Goal: Task Accomplishment & Management: Manage account settings

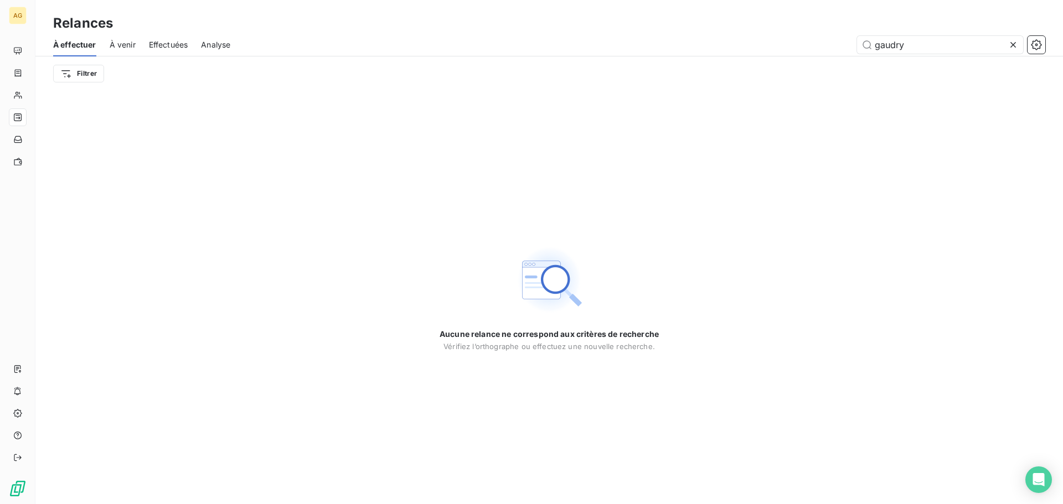
click at [1017, 45] on icon at bounding box center [1012, 44] width 11 height 11
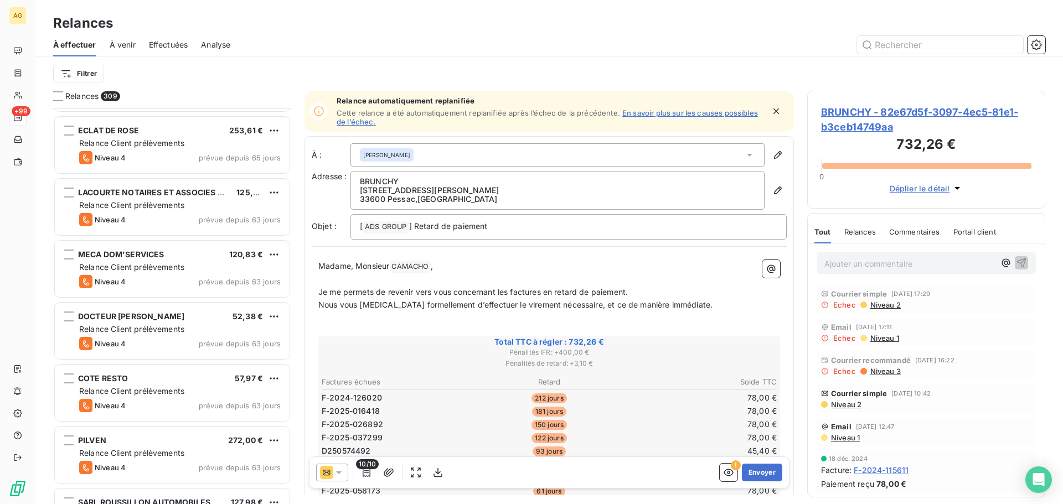
scroll to position [499, 0]
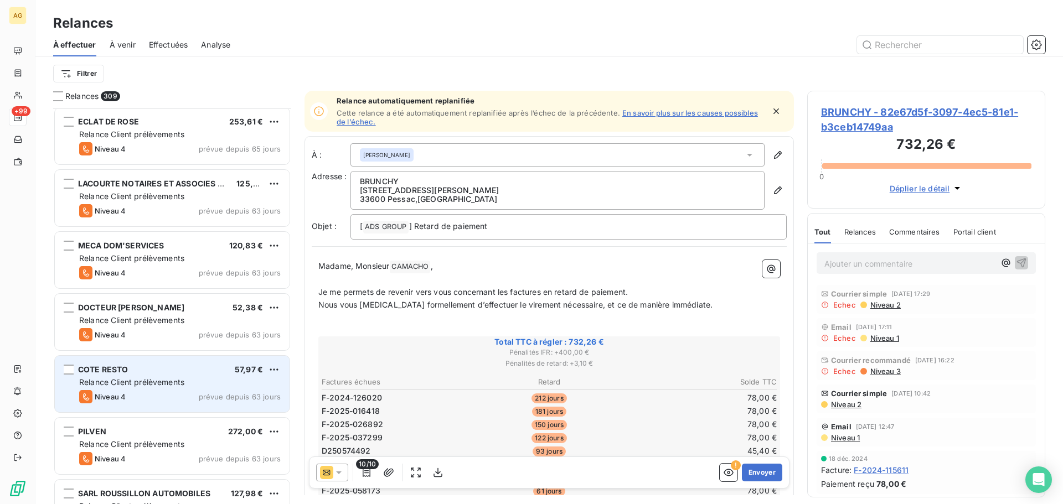
click at [169, 370] on div "COTE RESTO 57,97 €" at bounding box center [179, 370] width 201 height 10
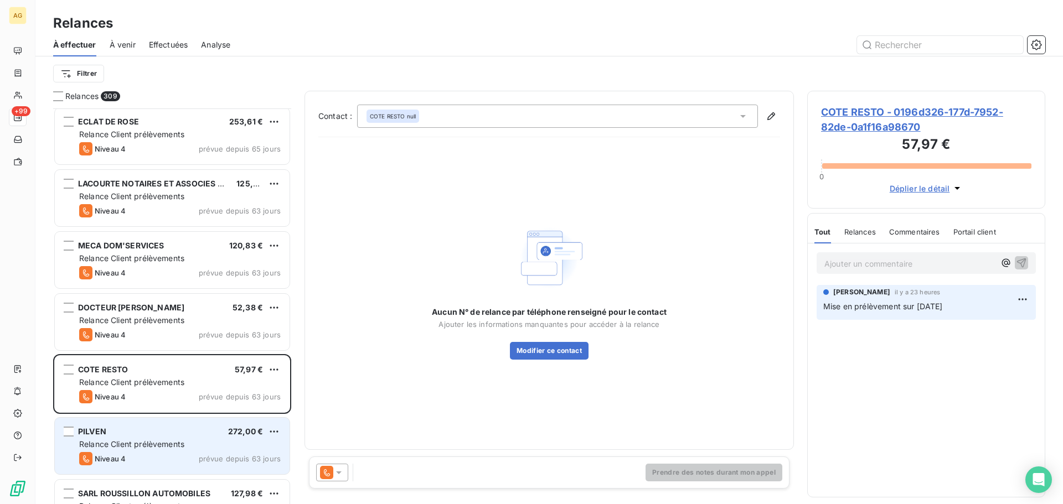
click at [142, 437] on div "PILVEN 272,00 € Relance Client prélèvements Niveau 4 prévue depuis 63 jours" at bounding box center [172, 446] width 235 height 56
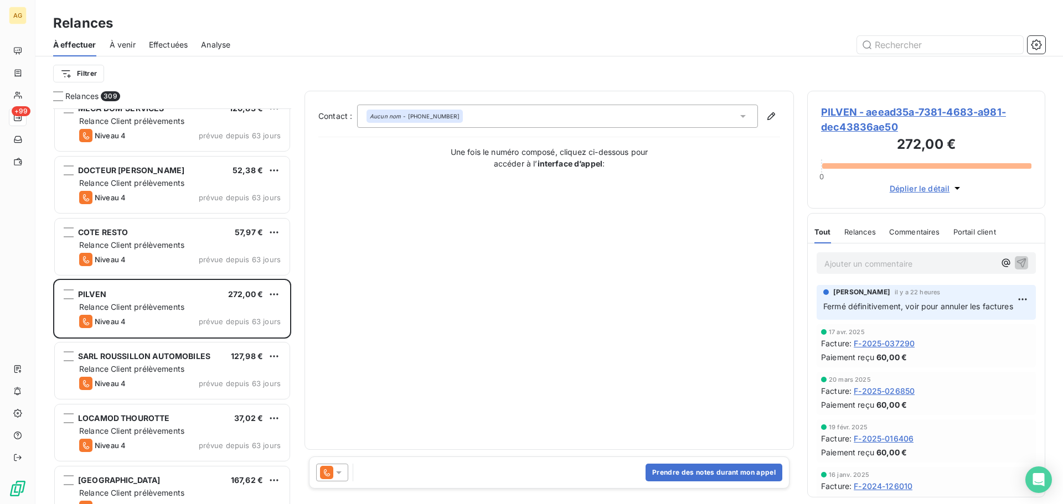
scroll to position [665, 0]
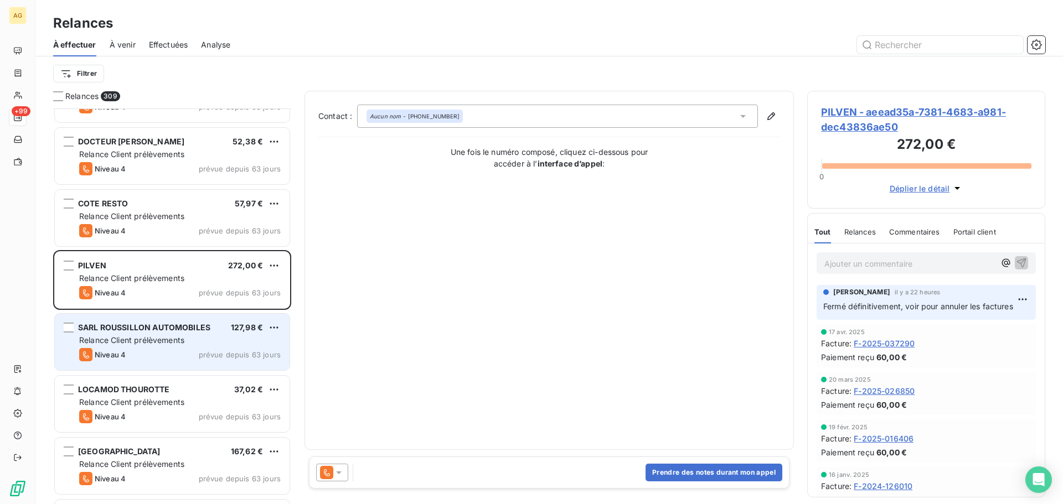
click at [176, 333] on div "SARL ROUSSILLON AUTOMOBILES" at bounding box center [144, 327] width 132 height 11
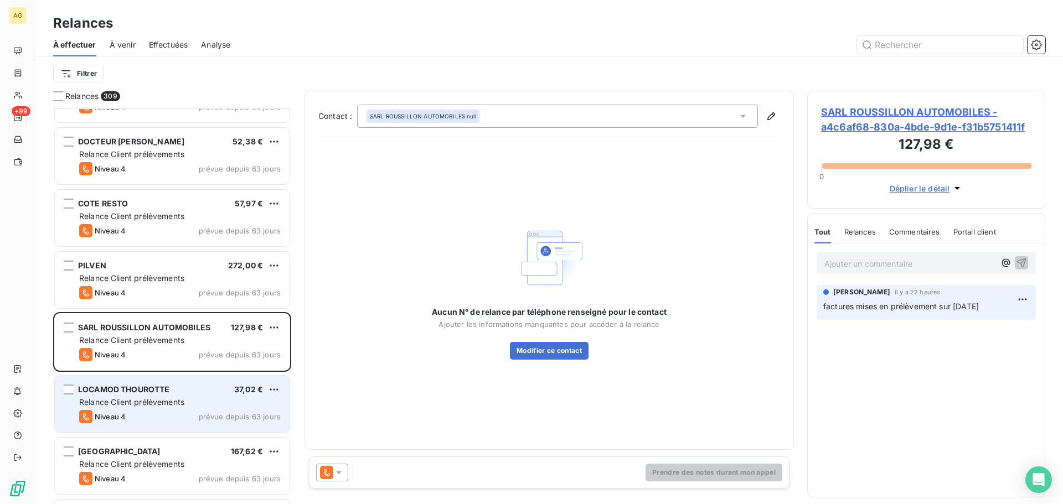
click at [187, 416] on div "Niveau 4 prévue depuis 63 jours" at bounding box center [179, 416] width 201 height 13
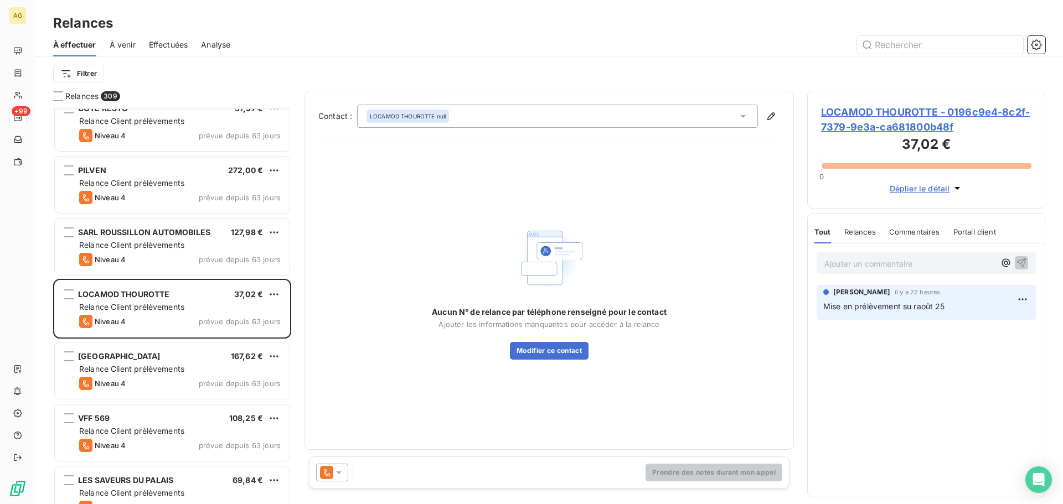
scroll to position [775, 0]
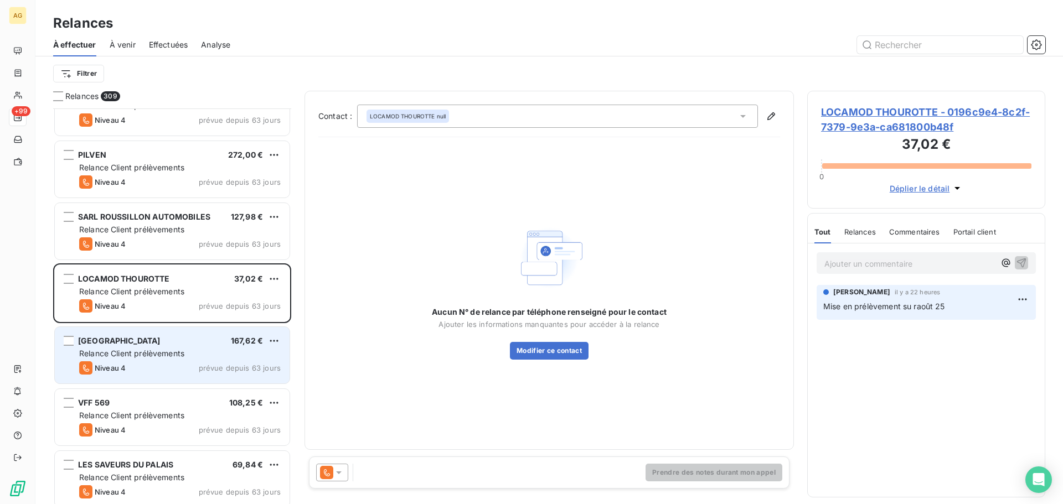
click at [153, 364] on div "Niveau 4 prévue depuis 63 jours" at bounding box center [179, 367] width 201 height 13
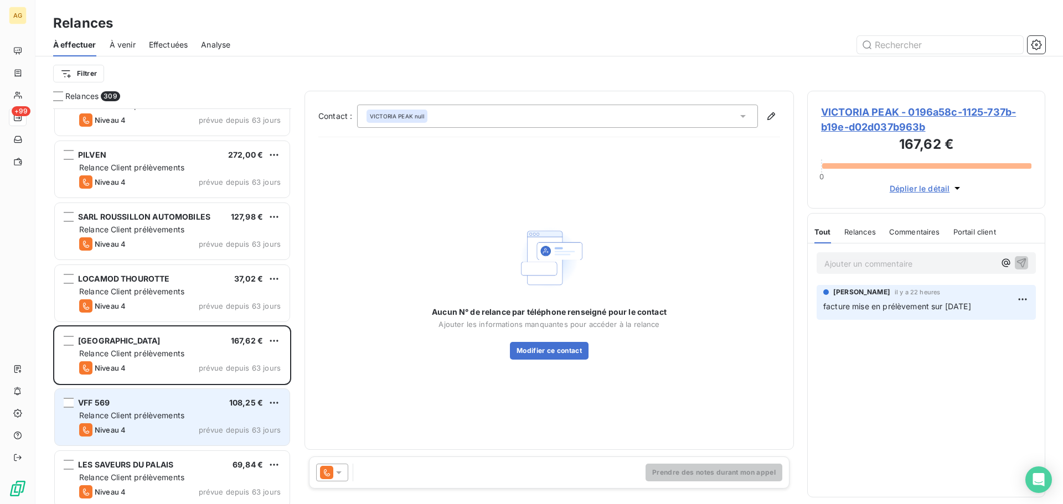
click at [148, 405] on div "VFF 569 108,25 €" at bounding box center [179, 403] width 201 height 10
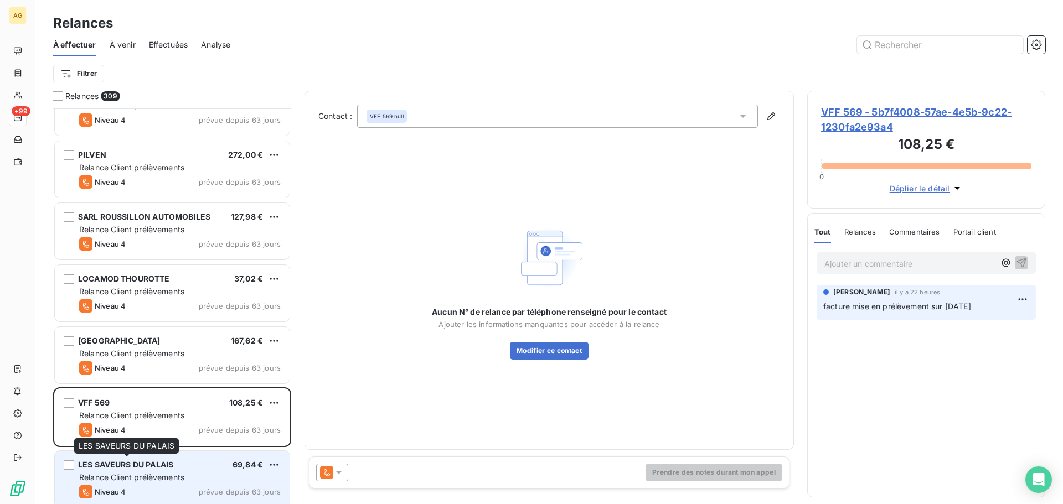
click at [132, 466] on span "LES SAVEURS DU PALAIS" at bounding box center [125, 464] width 95 height 9
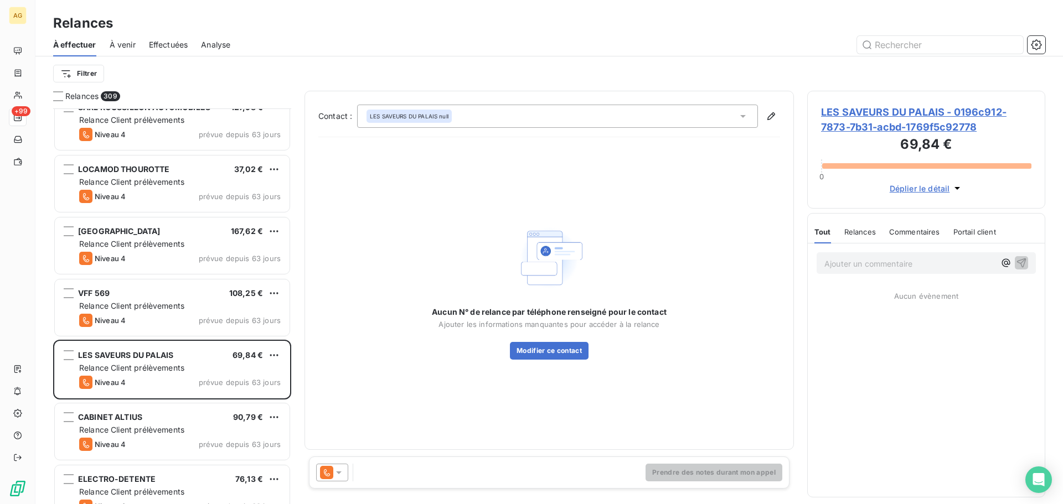
scroll to position [886, 0]
click at [887, 121] on span "LES SAVEURS DU PALAIS - 0196c912-7873-7b31-acbd-1769f5c92778" at bounding box center [926, 120] width 210 height 30
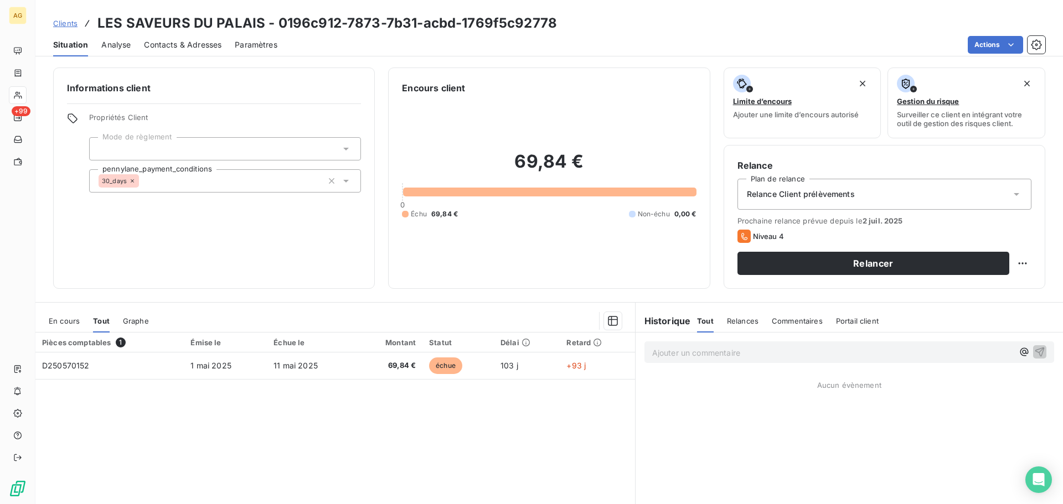
click at [254, 46] on span "Paramètres" at bounding box center [256, 44] width 43 height 11
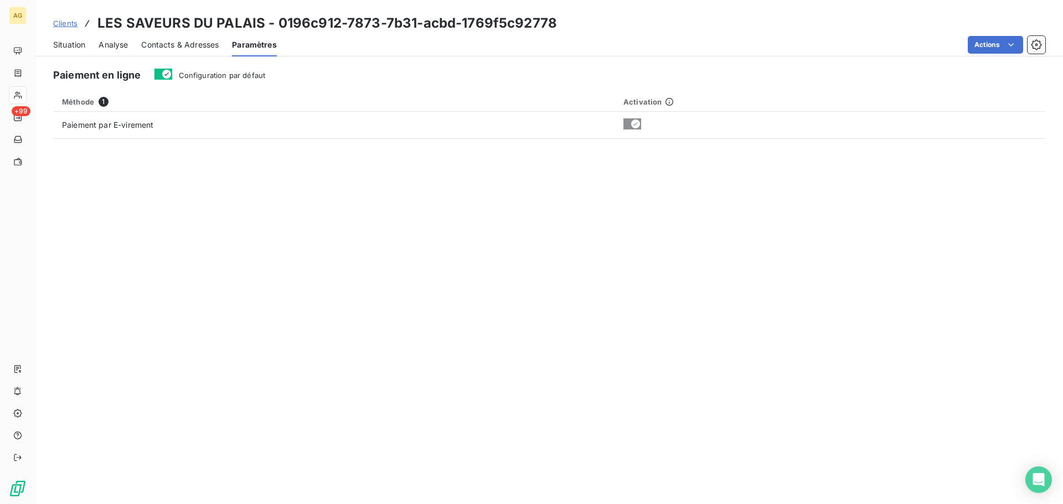
click at [206, 75] on span "Configuration par défaut" at bounding box center [222, 75] width 87 height 9
click at [172, 75] on button "Configuration par défaut" at bounding box center [163, 74] width 18 height 11
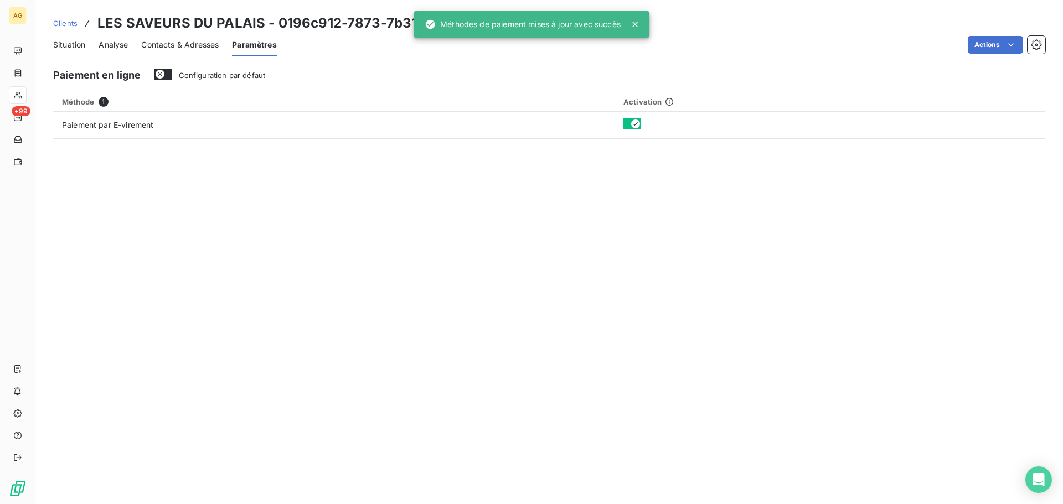
click at [186, 42] on span "Contacts & Adresses" at bounding box center [179, 44] width 77 height 11
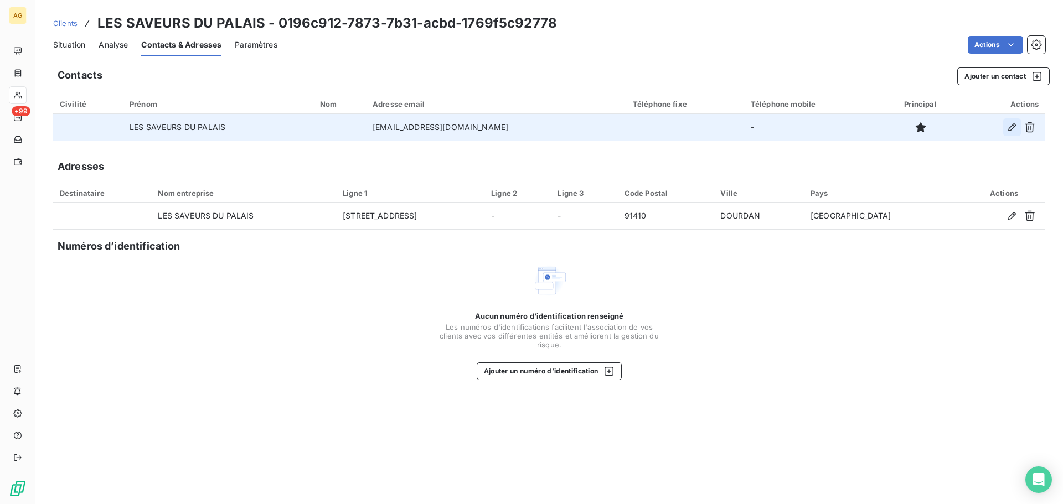
click at [1012, 130] on icon "button" at bounding box center [1011, 127] width 11 height 11
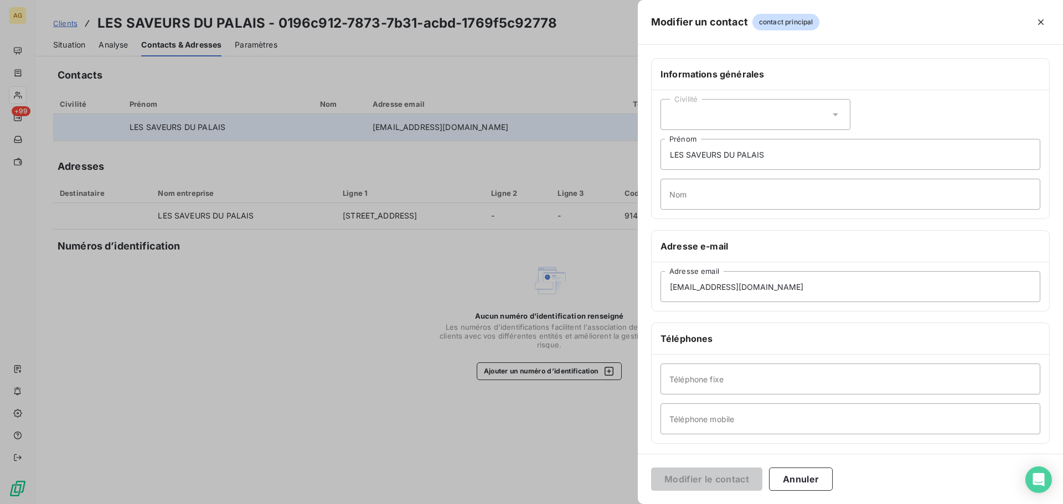
click at [785, 114] on div "Civilité" at bounding box center [755, 114] width 190 height 31
click at [726, 145] on li "Madame" at bounding box center [755, 142] width 190 height 20
drag, startPoint x: 779, startPoint y: 153, endPoint x: 614, endPoint y: 152, distance: 164.4
click at [606, 504] on div "Modifier un contact contact principal Informations générales Civilité Madame LE…" at bounding box center [531, 504] width 1063 height 0
type input "Valérie"
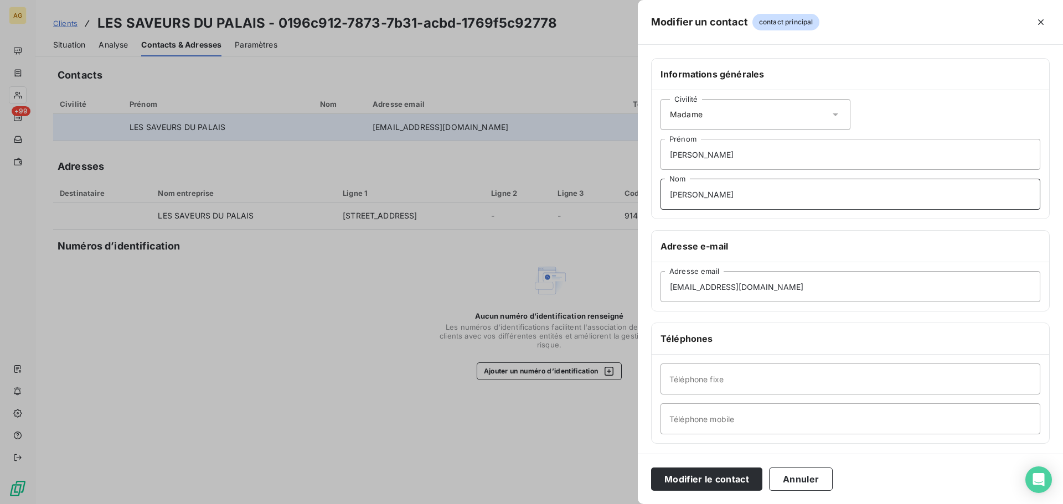
type input "MEYER"
click at [721, 386] on input "Téléphone fixe" at bounding box center [850, 379] width 380 height 31
paste input "0164951380"
type input "0164951380"
click at [755, 419] on input "Téléphone mobile" at bounding box center [850, 419] width 380 height 31
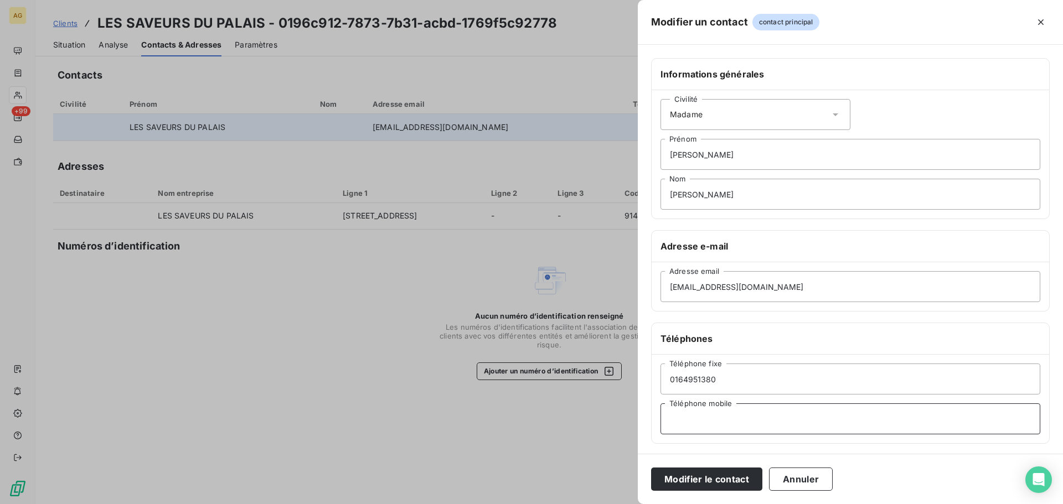
paste input "0608341493"
type input "0608341493"
click at [707, 483] on button "Modifier le contact" at bounding box center [706, 479] width 111 height 23
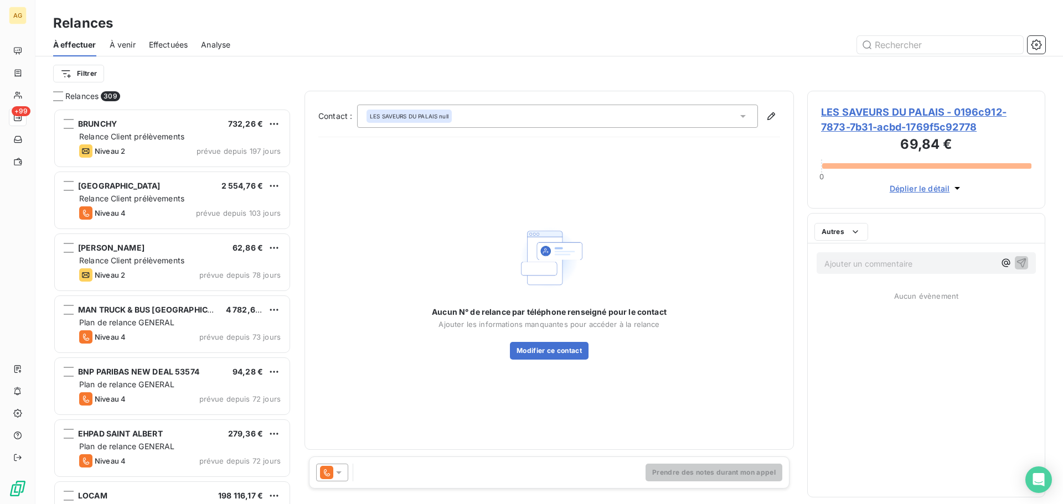
scroll to position [387, 230]
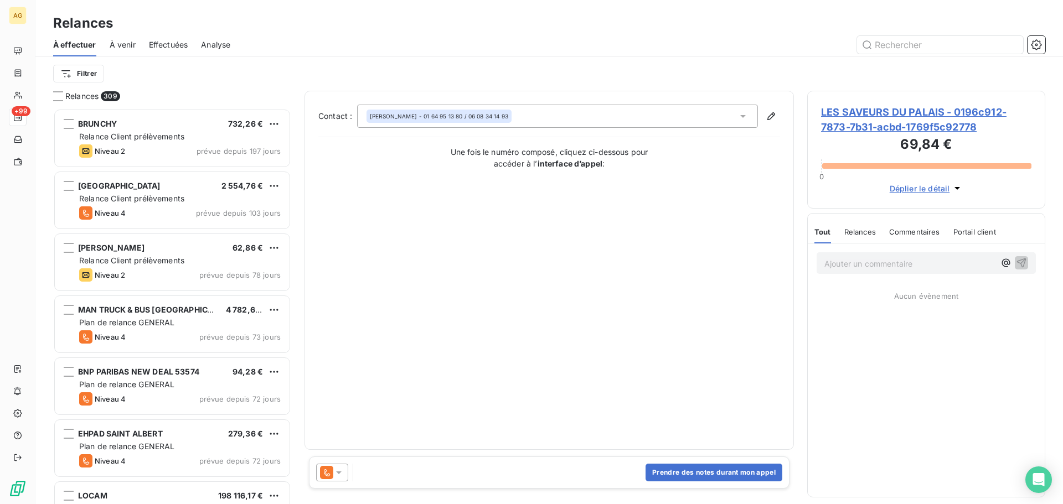
click at [338, 473] on icon at bounding box center [339, 473] width 6 height 3
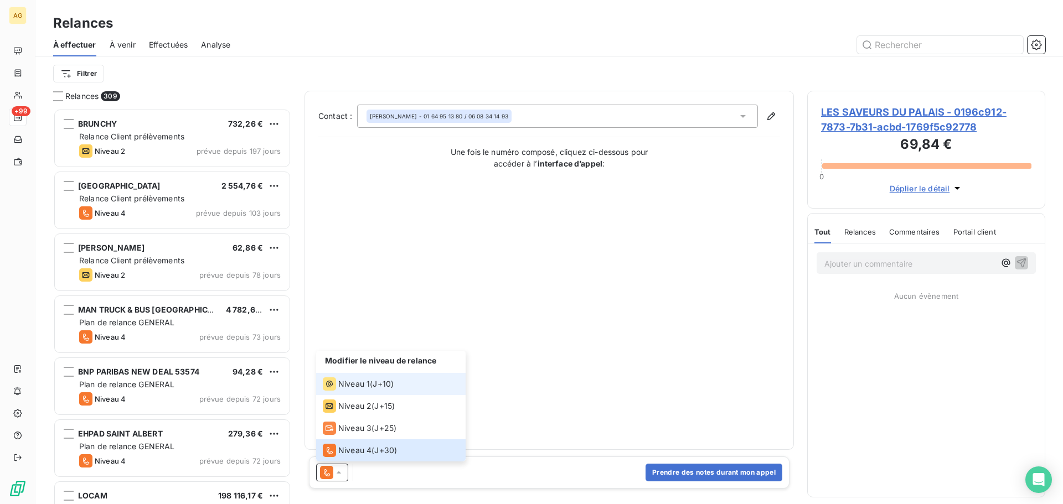
click at [355, 380] on span "Niveau 1" at bounding box center [354, 384] width 32 height 11
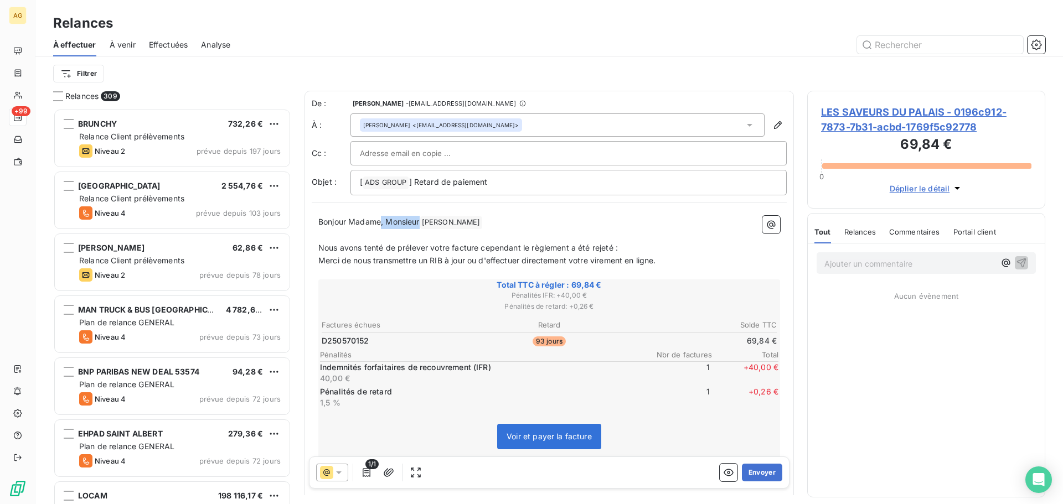
drag, startPoint x: 420, startPoint y: 220, endPoint x: 380, endPoint y: 214, distance: 40.2
click at [380, 214] on div "Bonjour Madame, Monsieur MEYER ﻿ ﻿ ﻿ Nous avons tenté de prélever votre facture…" at bounding box center [549, 382] width 475 height 347
click at [758, 472] on button "Envoyer" at bounding box center [762, 473] width 40 height 18
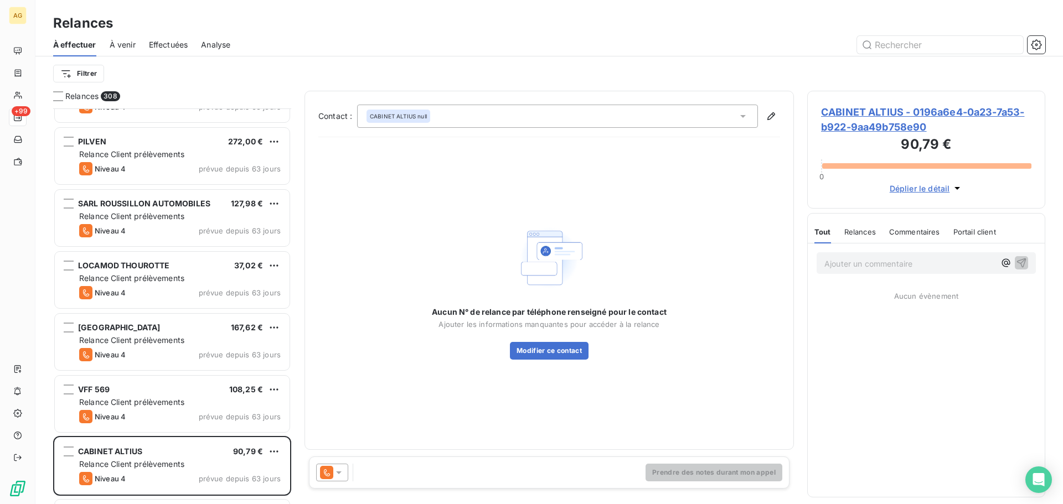
scroll to position [886, 0]
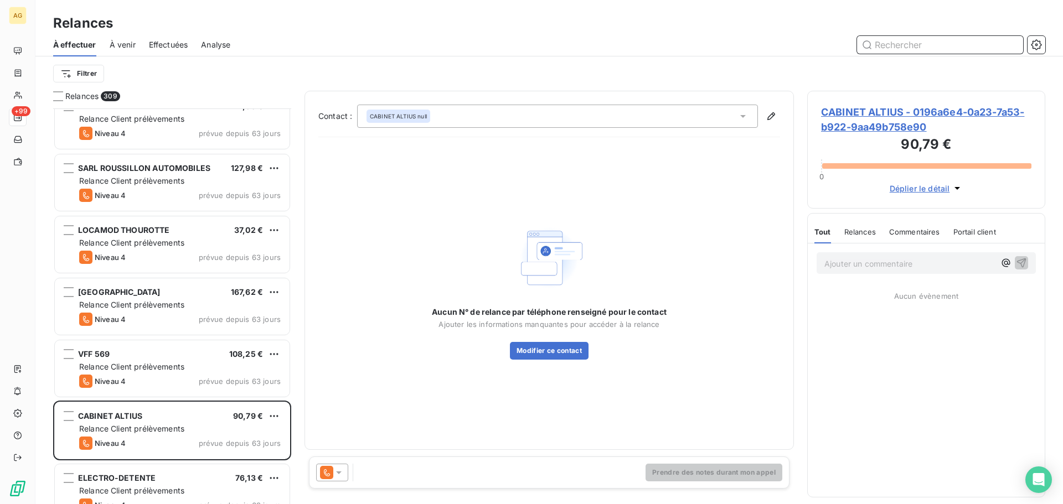
click at [903, 46] on input "text" at bounding box center [940, 45] width 166 height 18
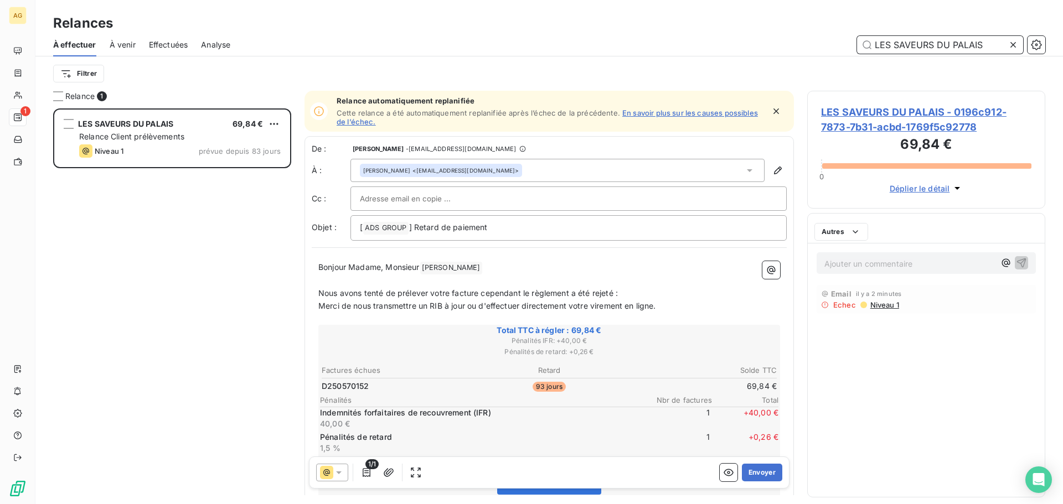
scroll to position [387, 230]
type input "LES SAVEURS DU PALAIS"
click at [464, 171] on div "Valérie MEYER <leonidas.dourdan@gmail.com>" at bounding box center [441, 171] width 156 height 8
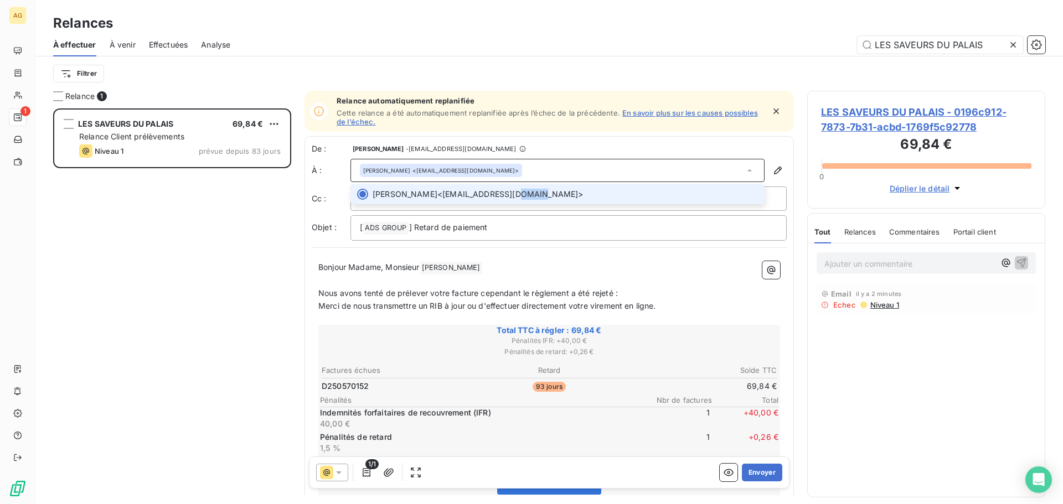
drag, startPoint x: 502, startPoint y: 193, endPoint x: 525, endPoint y: 193, distance: 22.7
click at [525, 193] on span "Valérie MEYER <leonidas.dourdan@gmail.com>" at bounding box center [565, 194] width 385 height 11
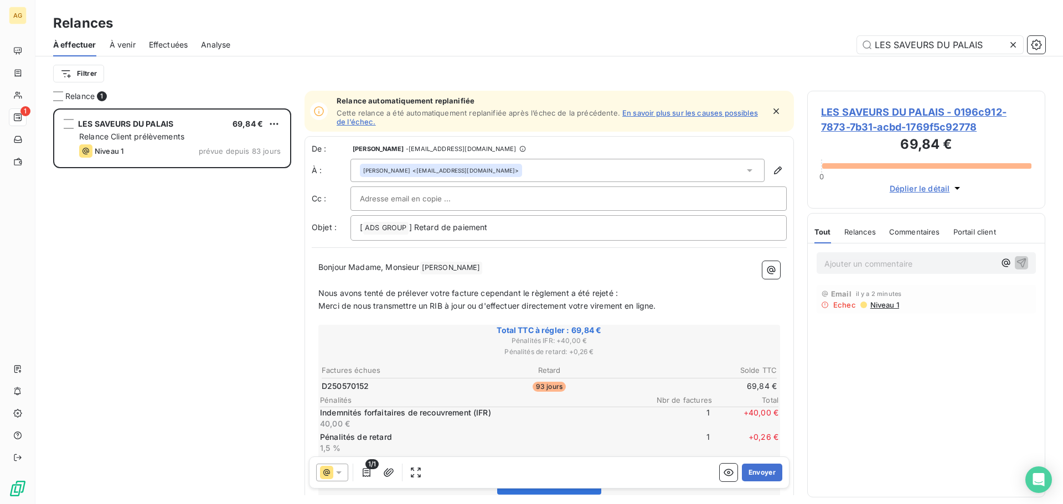
click at [878, 115] on span "LES SAVEURS DU PALAIS - 0196c912-7873-7b31-acbd-1769f5c92778" at bounding box center [926, 120] width 210 height 30
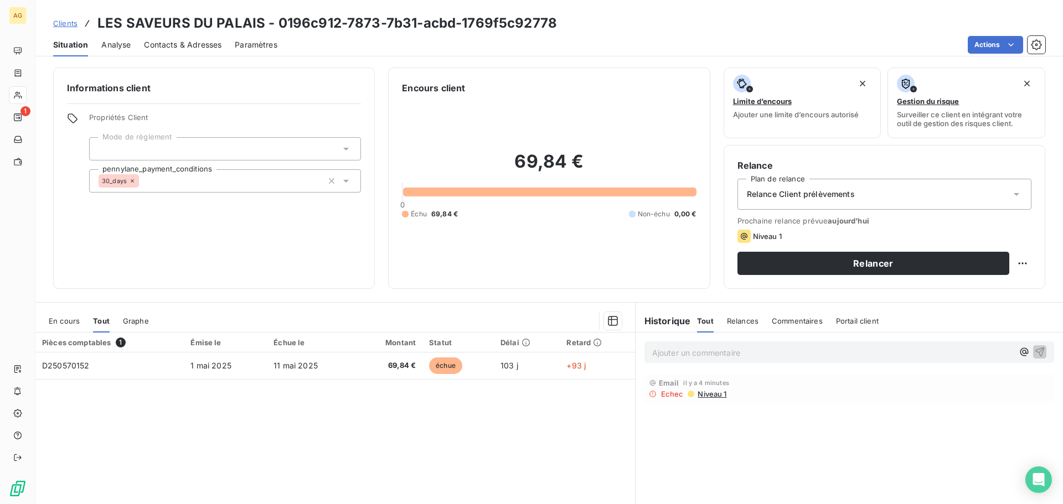
drag, startPoint x: 177, startPoint y: 48, endPoint x: 186, endPoint y: 51, distance: 9.5
click at [177, 48] on span "Contacts & Adresses" at bounding box center [182, 44] width 77 height 11
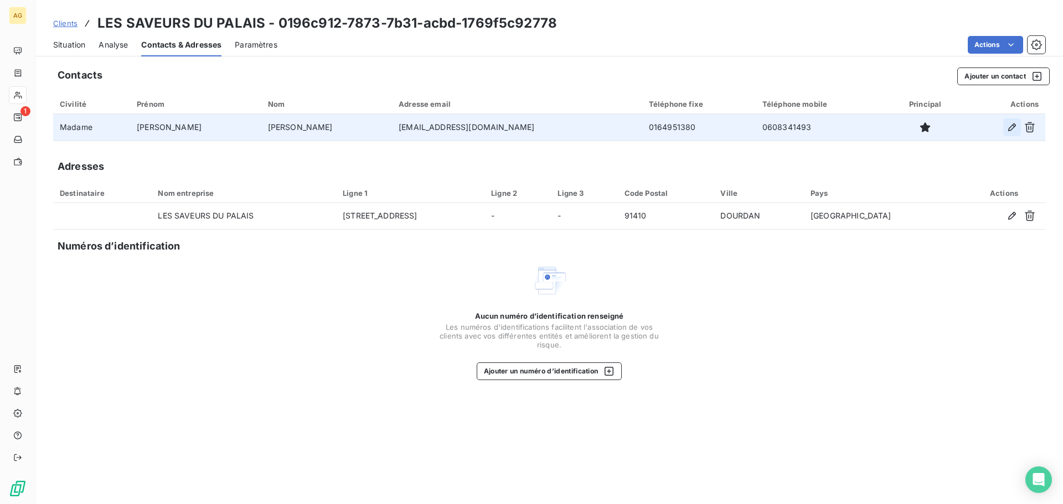
click at [1014, 127] on icon "button" at bounding box center [1012, 127] width 8 height 8
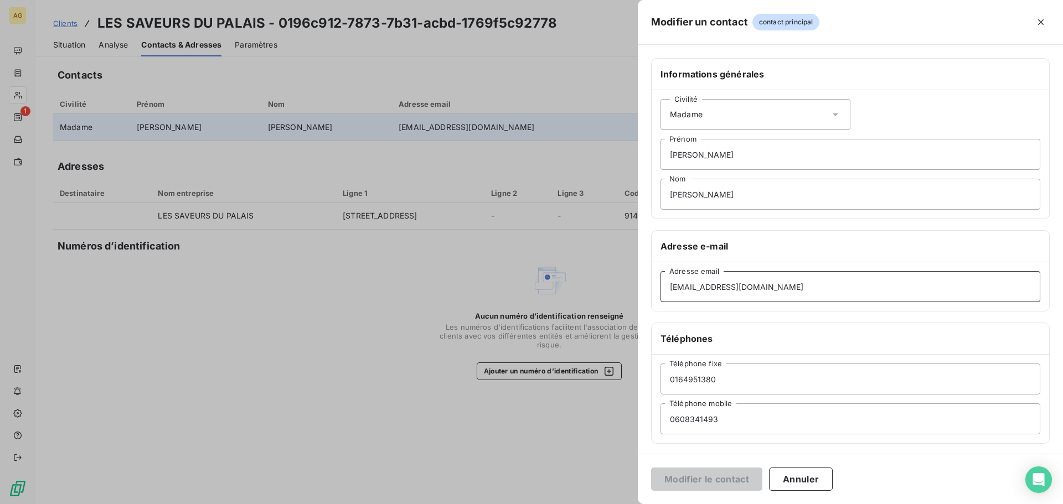
click at [746, 285] on input "leonidas.dourdan@gmail.com" at bounding box center [850, 286] width 380 height 31
click at [741, 288] on input "leonidas.dourdan@gmail.com" at bounding box center [850, 286] width 380 height 31
type input "leonidas.dourdan@hotmail.com"
click at [715, 481] on button "Modifier le contact" at bounding box center [706, 479] width 111 height 23
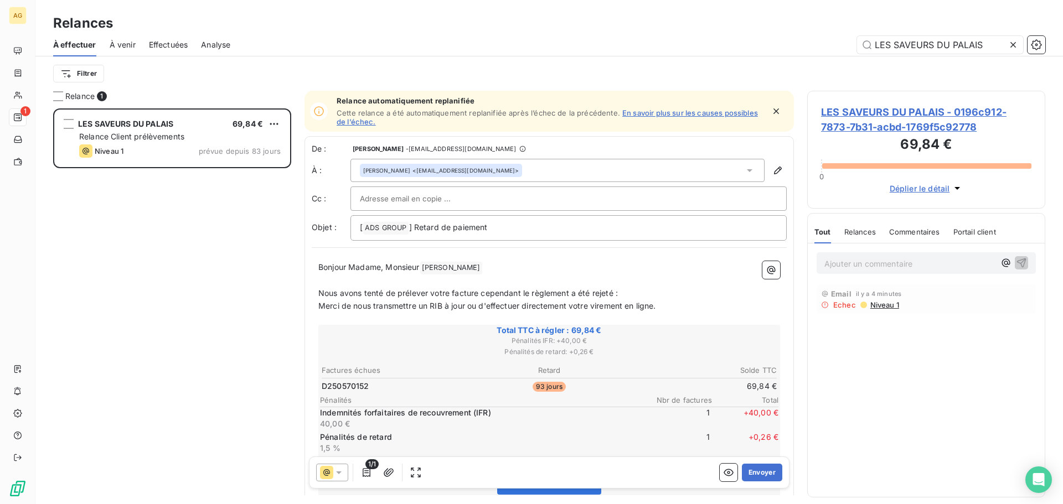
scroll to position [387, 230]
click at [744, 168] on icon at bounding box center [749, 170] width 11 height 11
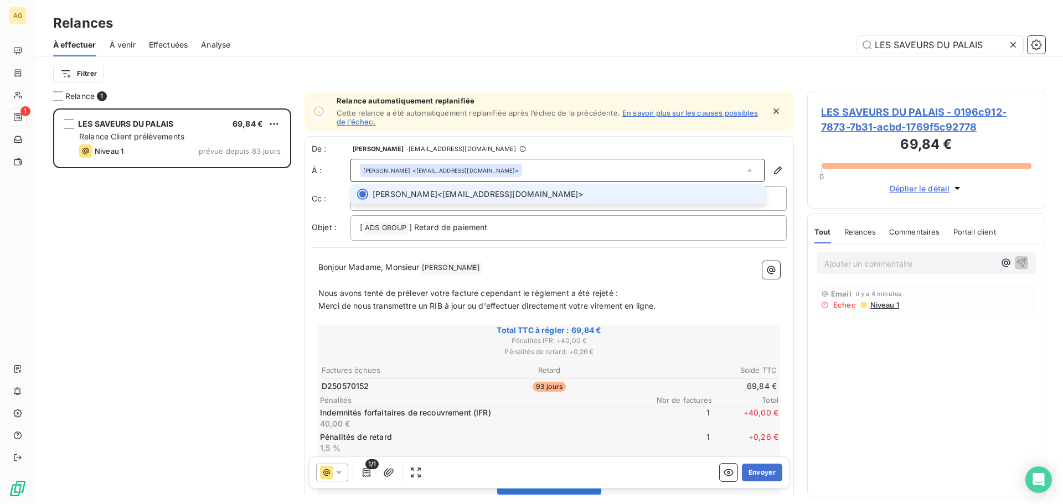
click at [508, 197] on span "Valérie MEYER <leonidas.dourdan@hotmail.com>" at bounding box center [565, 194] width 385 height 11
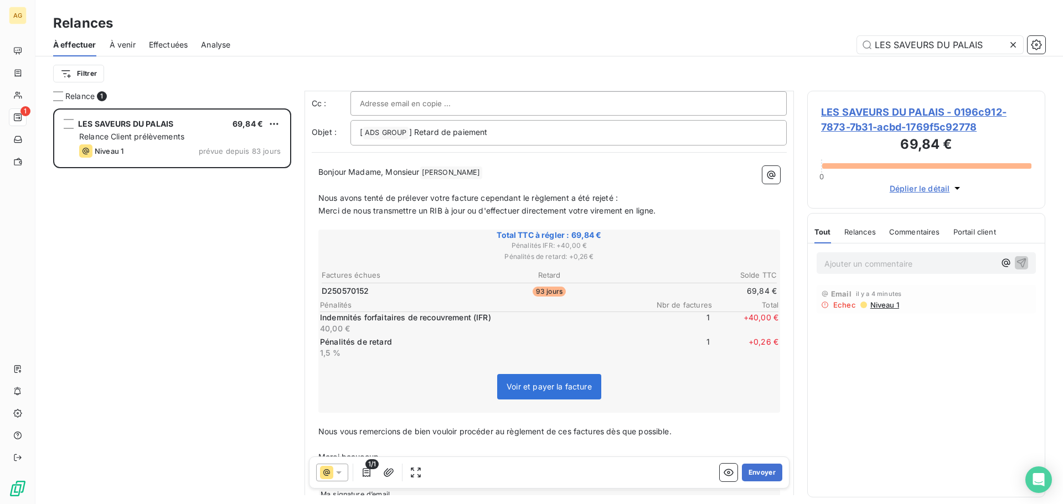
scroll to position [0, 0]
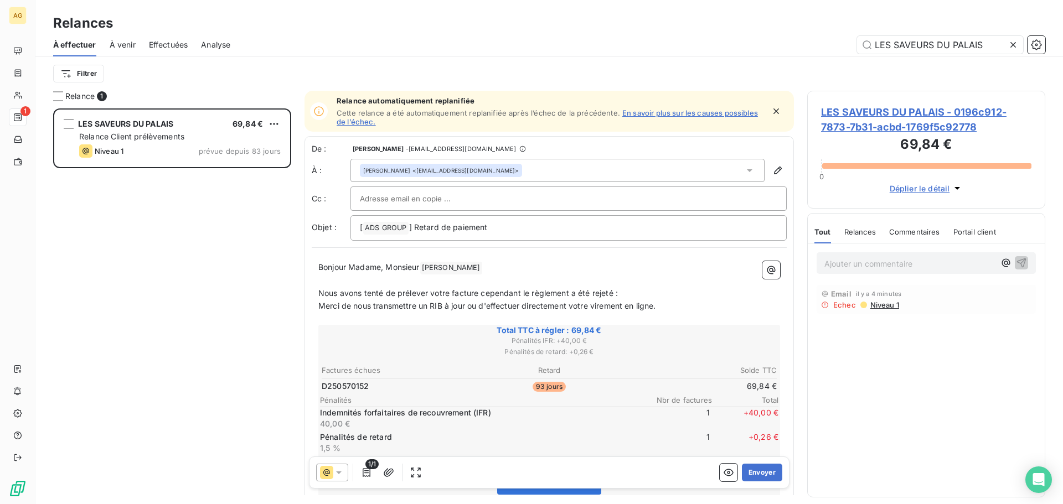
drag, startPoint x: 423, startPoint y: 267, endPoint x: 381, endPoint y: 269, distance: 42.1
click at [381, 269] on span "Bonjour Madame, Monsieur" at bounding box center [368, 266] width 101 height 9
click at [758, 470] on button "Envoyer" at bounding box center [762, 473] width 40 height 18
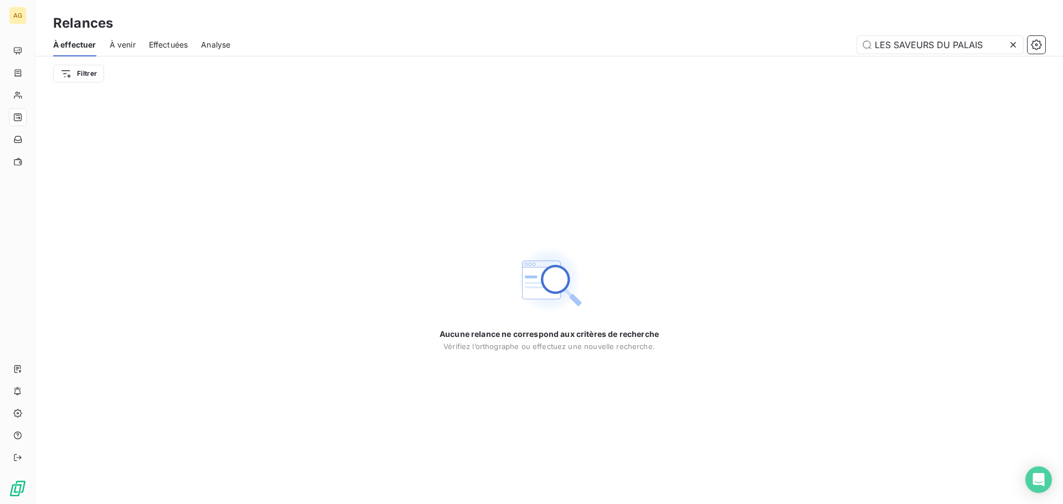
click at [1016, 43] on icon at bounding box center [1012, 44] width 11 height 11
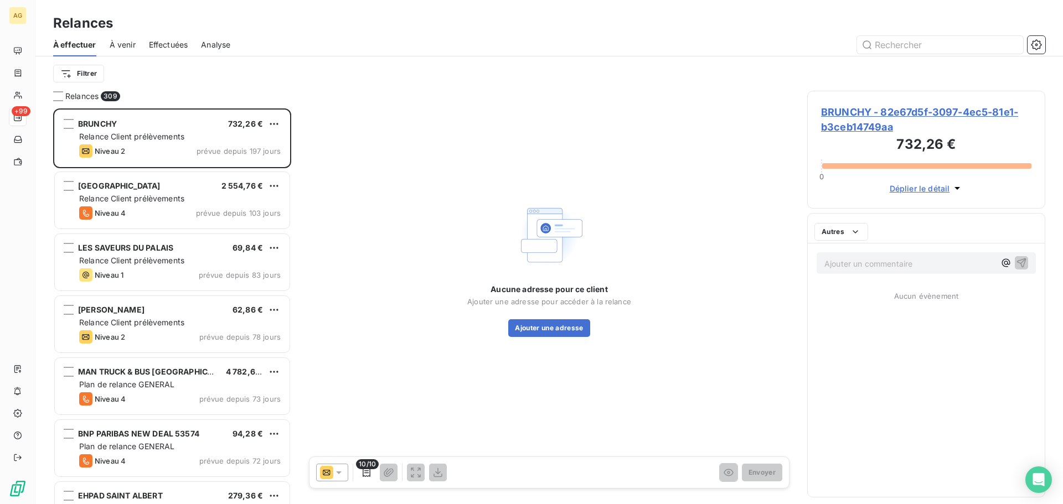
scroll to position [387, 230]
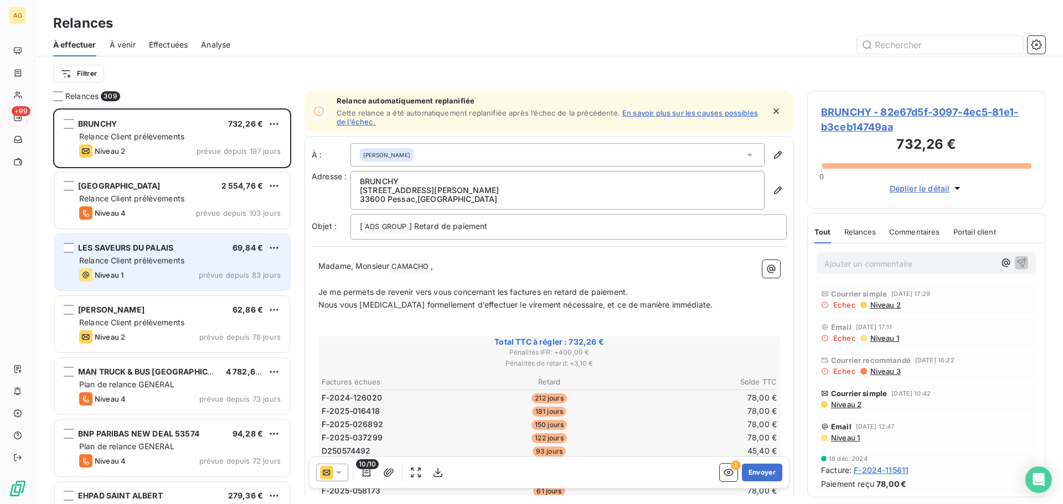
click at [182, 260] on span "Relance Client prélèvements" at bounding box center [131, 260] width 105 height 9
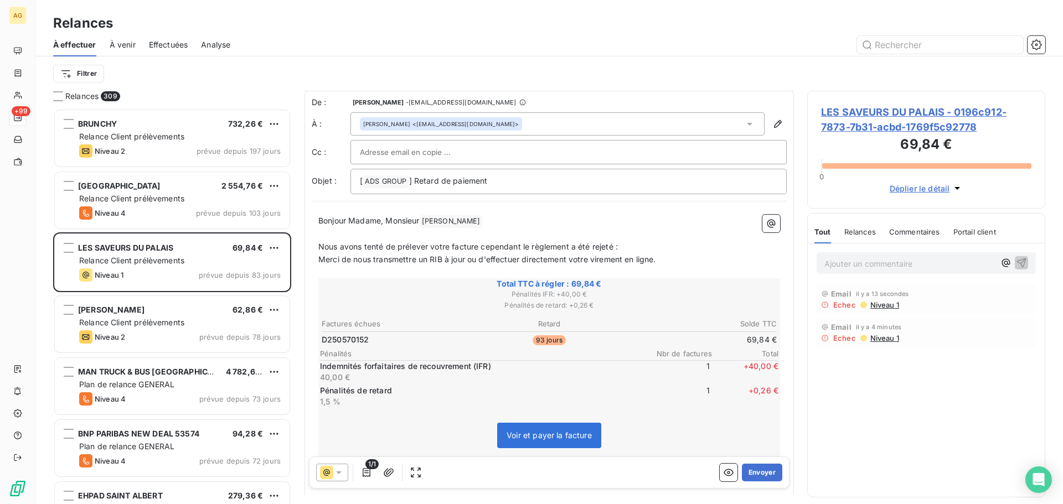
scroll to position [159, 0]
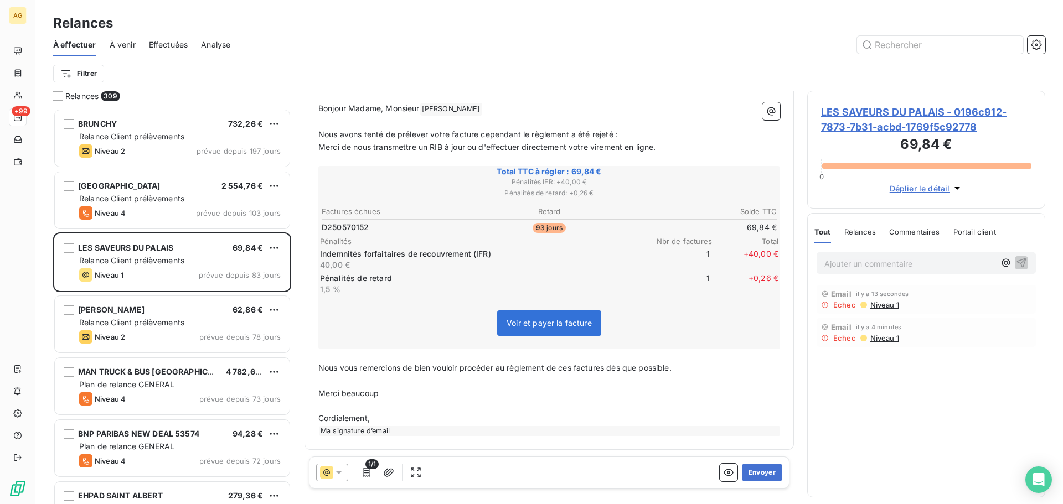
click at [338, 476] on icon at bounding box center [338, 472] width 11 height 11
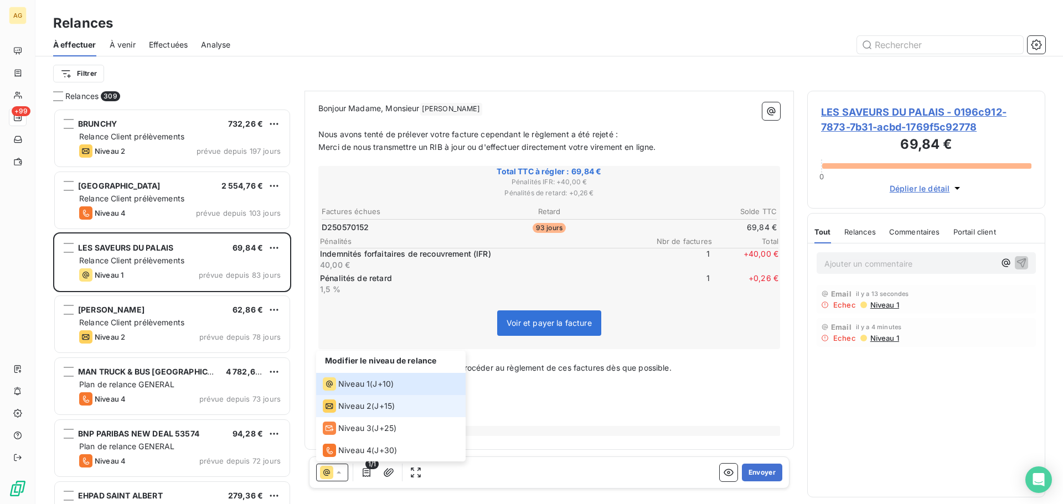
click at [346, 403] on span "Niveau 2" at bounding box center [354, 406] width 33 height 11
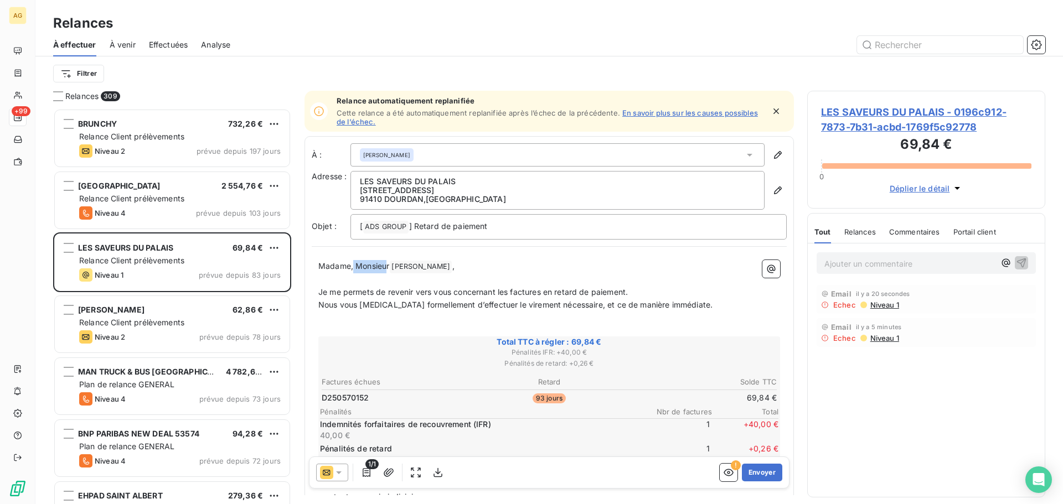
drag, startPoint x: 385, startPoint y: 263, endPoint x: 352, endPoint y: 267, distance: 33.4
click at [352, 267] on span "Madame, Monsieur" at bounding box center [353, 265] width 71 height 9
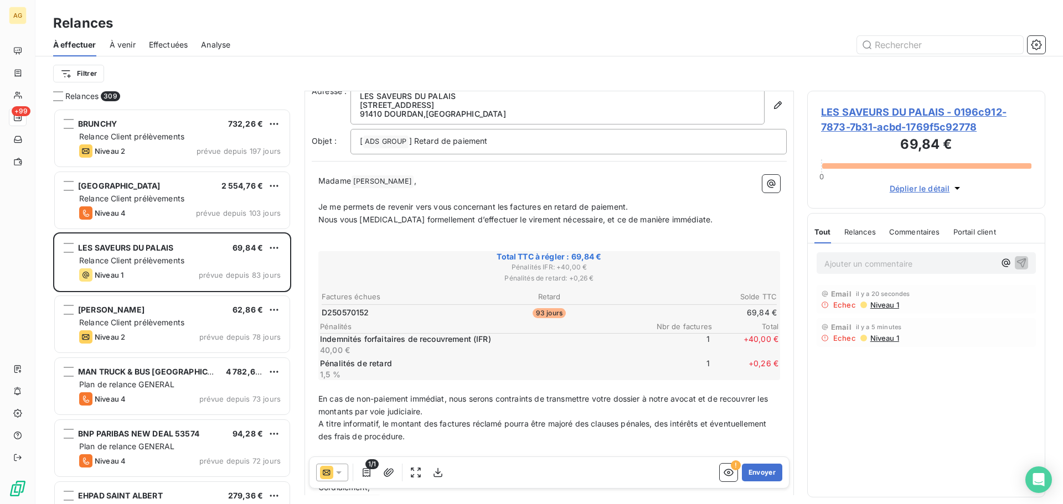
scroll to position [111, 0]
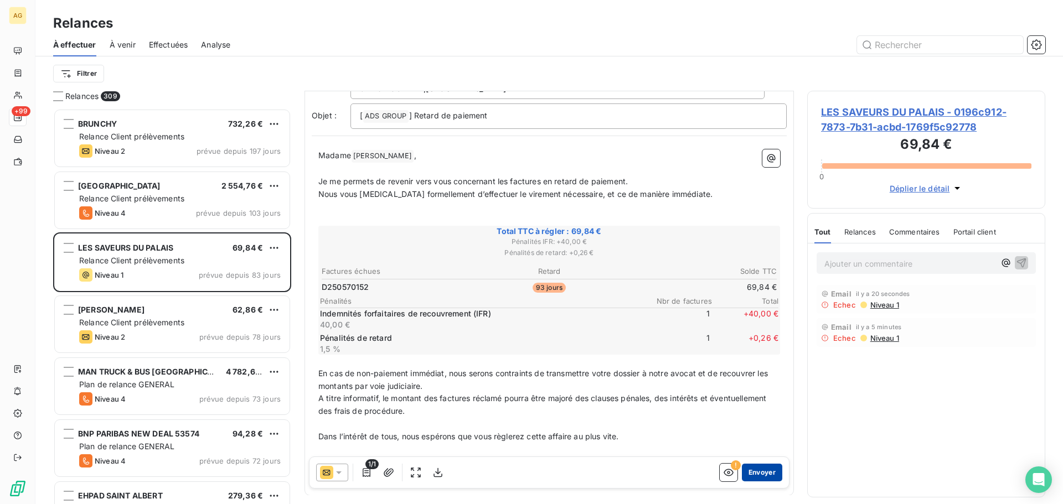
click at [762, 471] on button "Envoyer" at bounding box center [762, 473] width 40 height 18
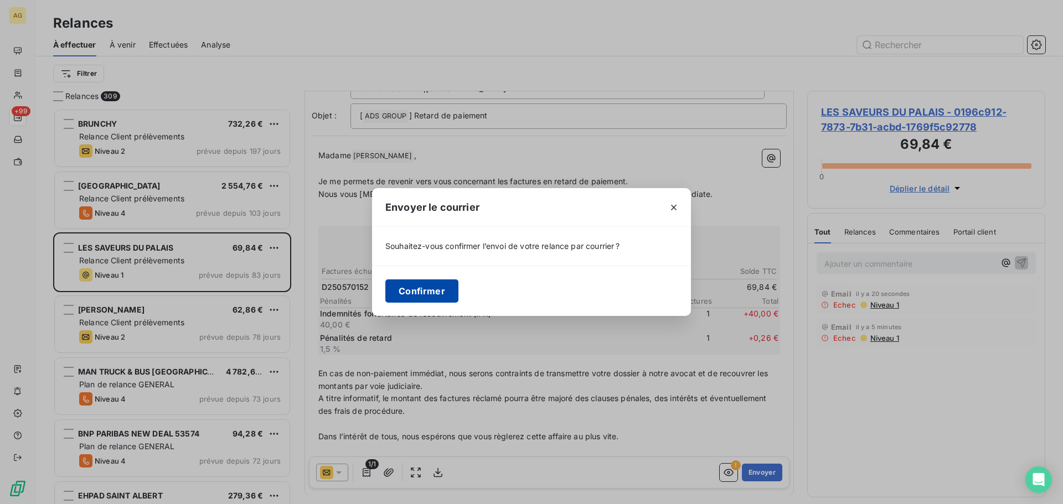
click at [414, 291] on button "Confirmer" at bounding box center [421, 291] width 73 height 23
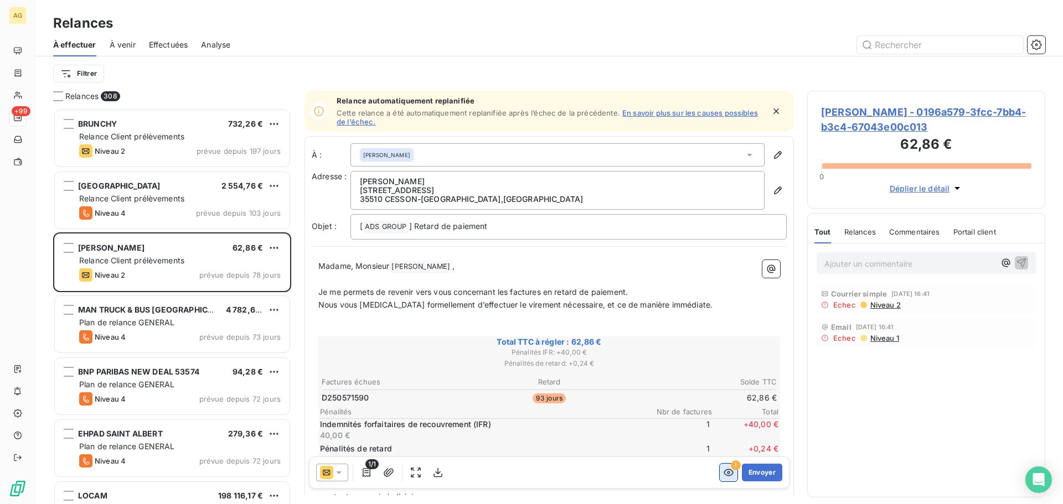
click at [723, 473] on icon "button" at bounding box center [728, 472] width 11 height 11
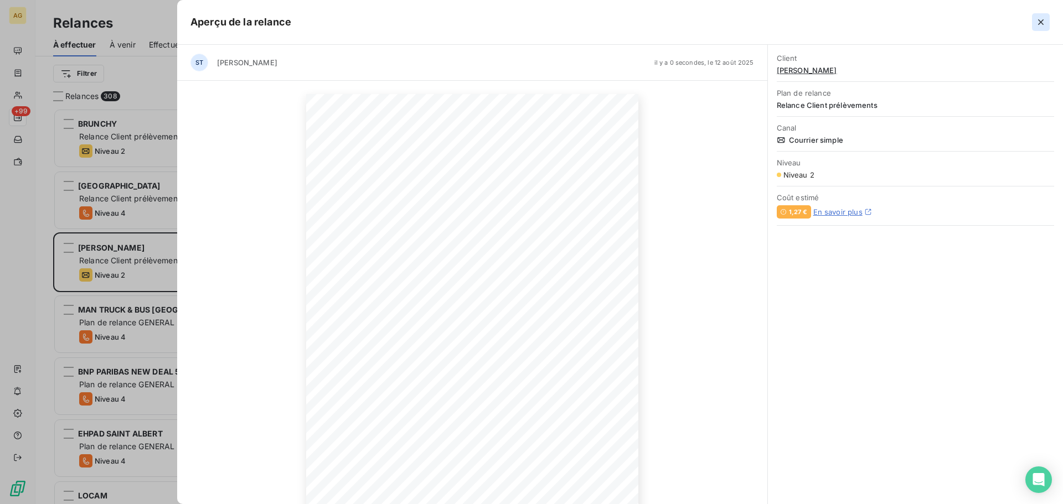
click at [1039, 22] on icon "button" at bounding box center [1040, 22] width 11 height 11
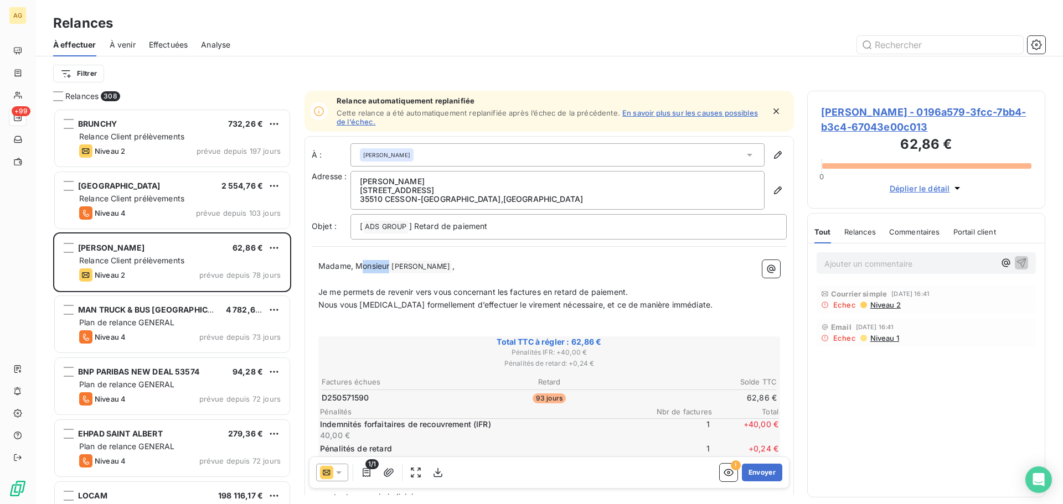
drag, startPoint x: 389, startPoint y: 267, endPoint x: 362, endPoint y: 267, distance: 27.1
click at [362, 267] on span "Madame, Monsieur" at bounding box center [353, 265] width 71 height 9
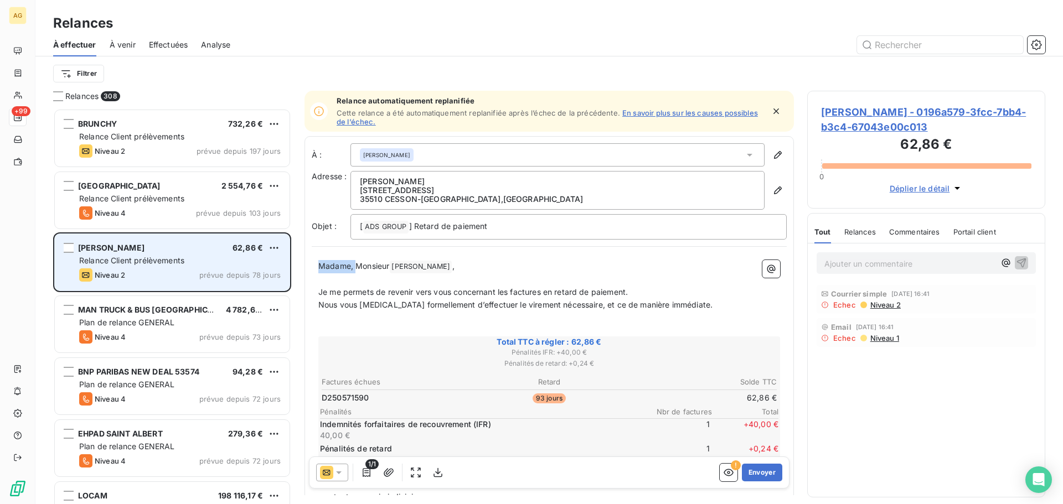
drag, startPoint x: 354, startPoint y: 267, endPoint x: 281, endPoint y: 268, distance: 73.1
click at [281, 268] on div "Relances 308 BRUNCHY 732,26 € Relance Client prélèvements Niveau 2 prévue depui…" at bounding box center [548, 297] width 1027 height 413
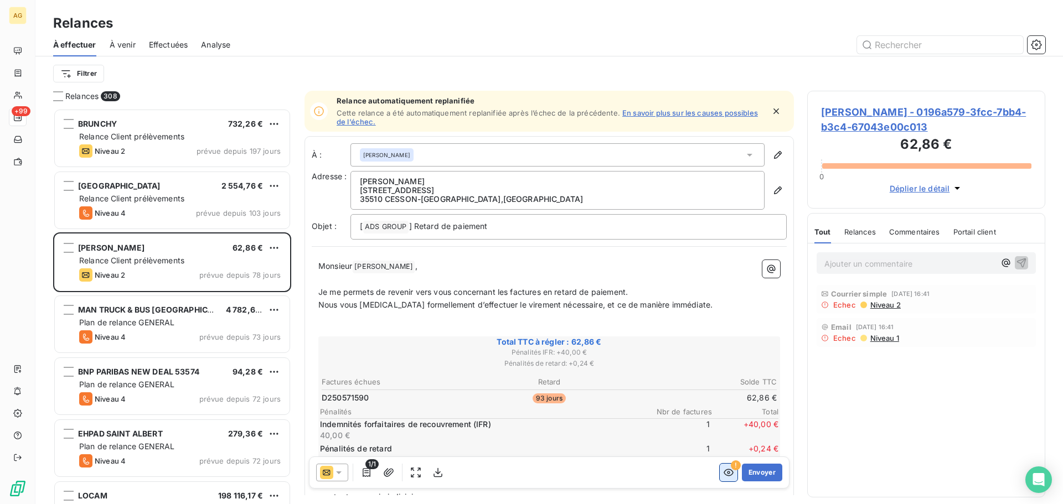
click at [720, 472] on button "button" at bounding box center [729, 473] width 18 height 18
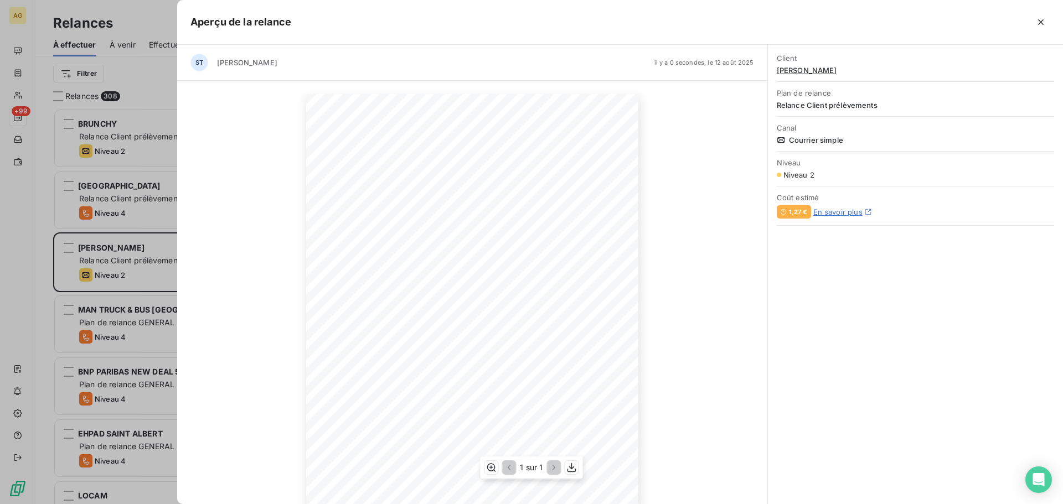
scroll to position [73, 0]
click at [572, 471] on icon "button" at bounding box center [571, 467] width 11 height 11
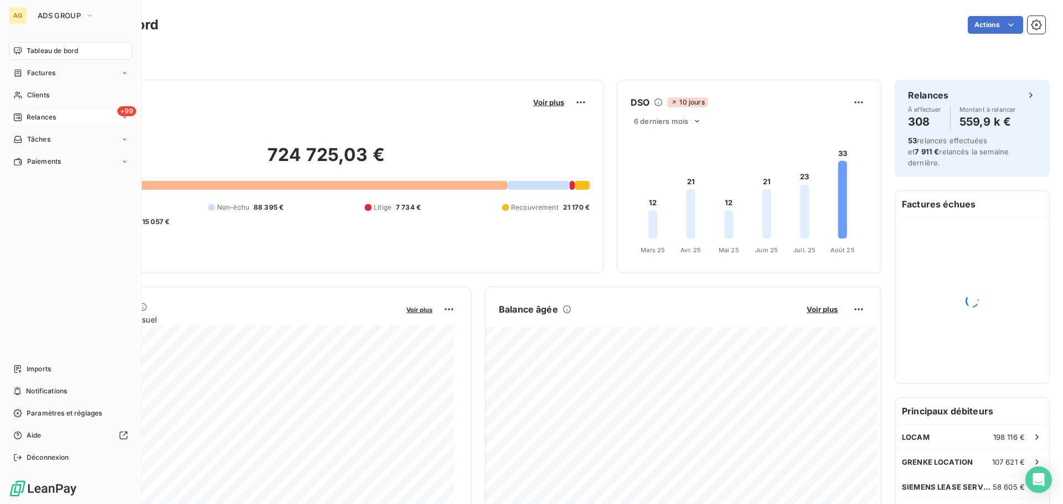
click at [19, 116] on icon at bounding box center [18, 117] width 8 height 8
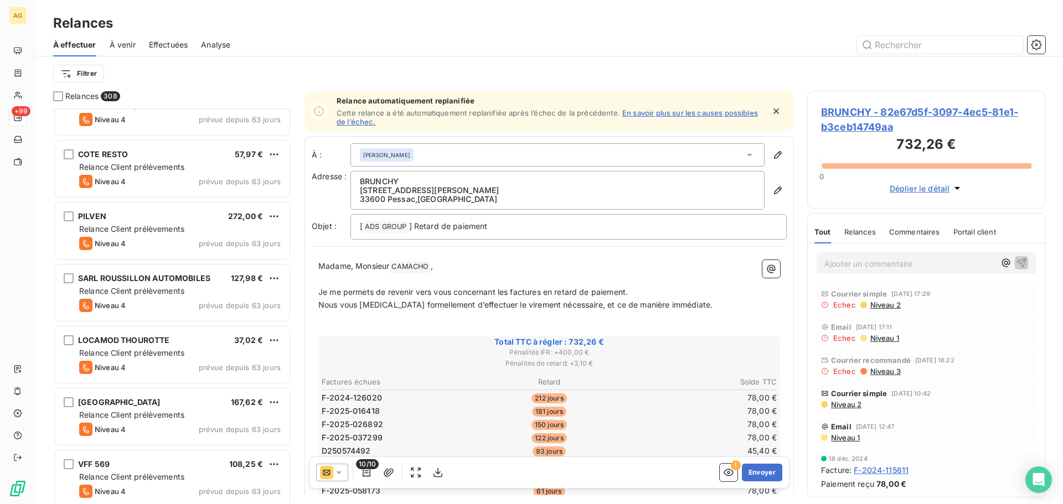
scroll to position [720, 0]
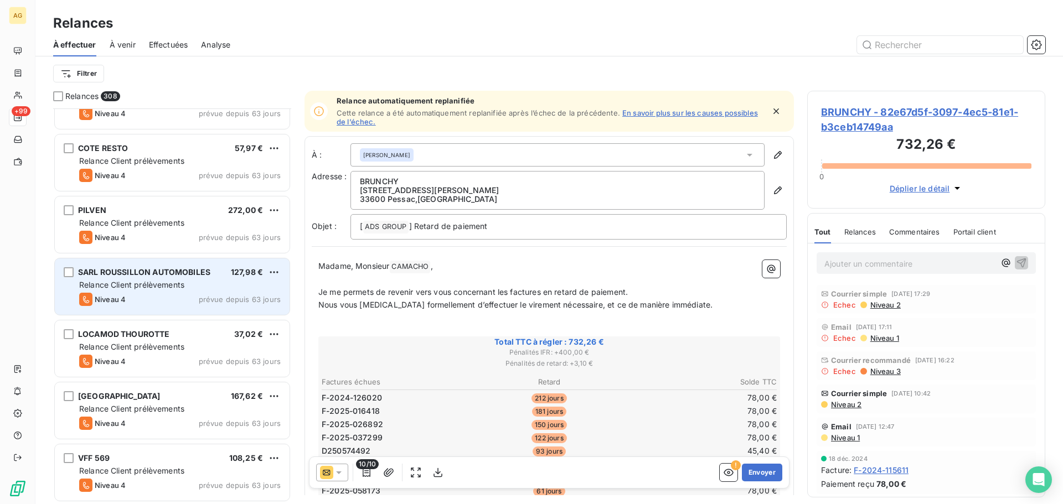
click at [209, 291] on div "SARL ROUSSILLON AUTOMOBILES 127,98 € Relance Client prélèvements Niveau 4 prévu…" at bounding box center [172, 286] width 235 height 56
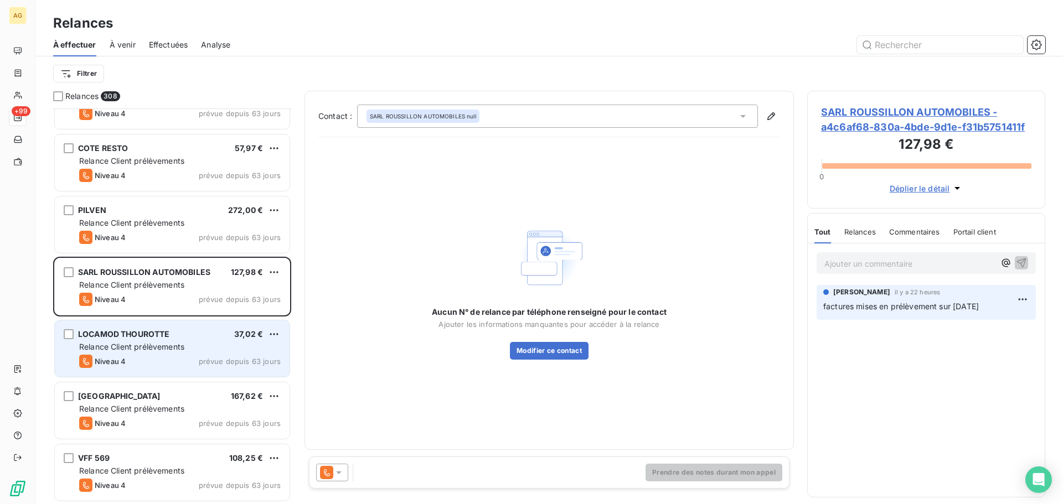
click at [178, 342] on span "Relance Client prélèvements" at bounding box center [131, 346] width 105 height 9
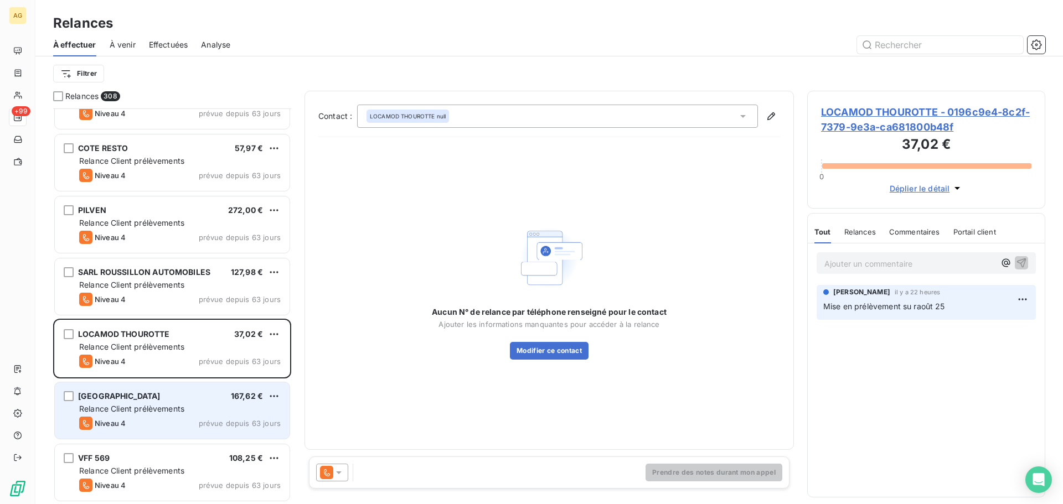
click at [185, 407] on div "Relance Client prélèvements" at bounding box center [179, 409] width 201 height 11
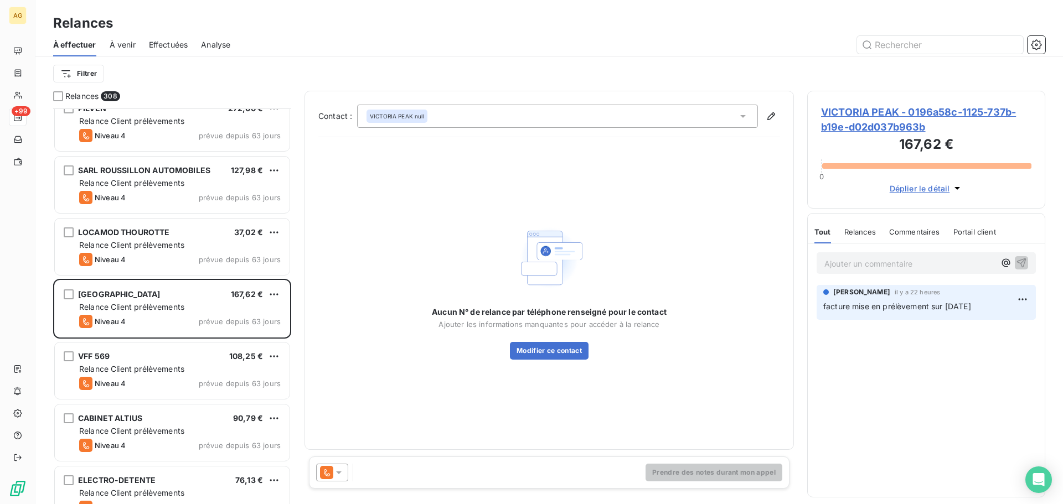
scroll to position [831, 0]
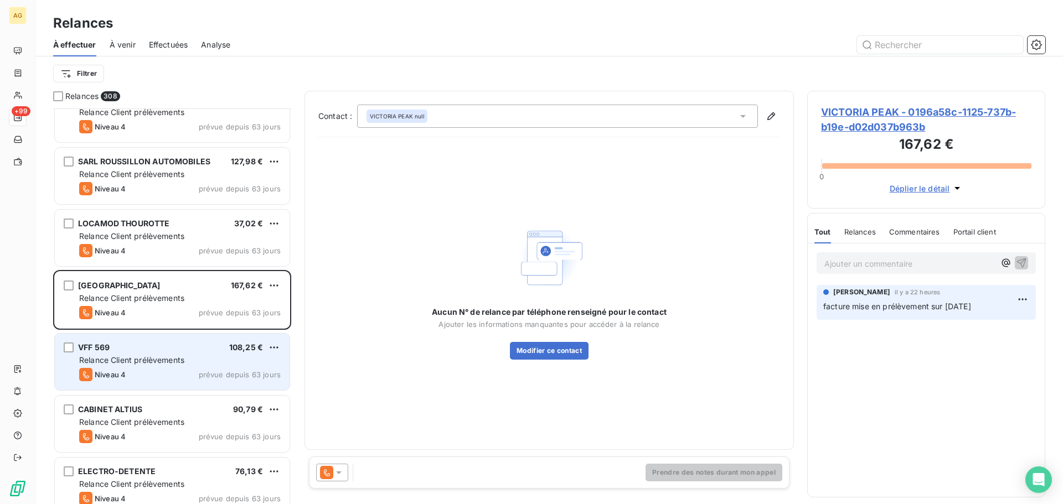
click at [178, 368] on div "Niveau 4 prévue depuis 63 jours" at bounding box center [179, 374] width 201 height 13
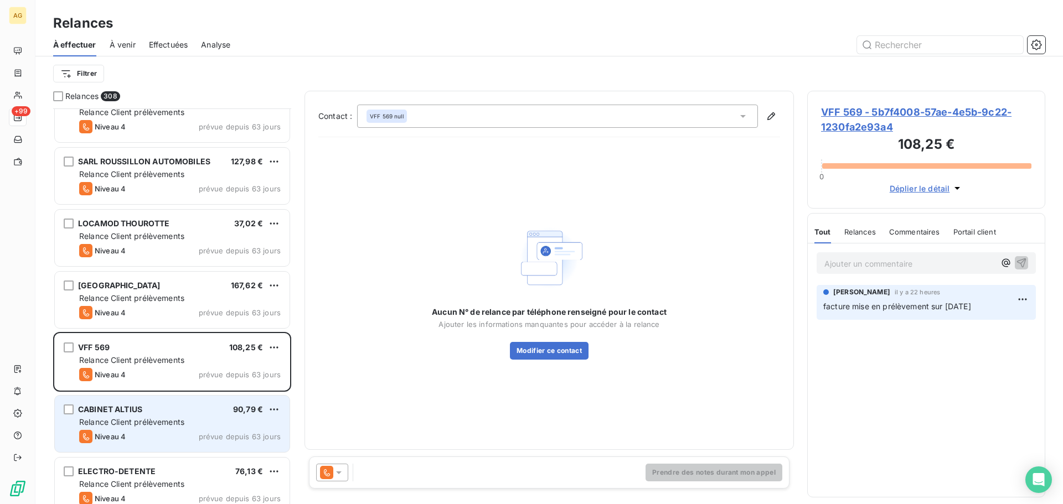
click at [169, 422] on span "Relance Client prélèvements" at bounding box center [131, 421] width 105 height 9
